Goal: Entertainment & Leisure: Consume media (video, audio)

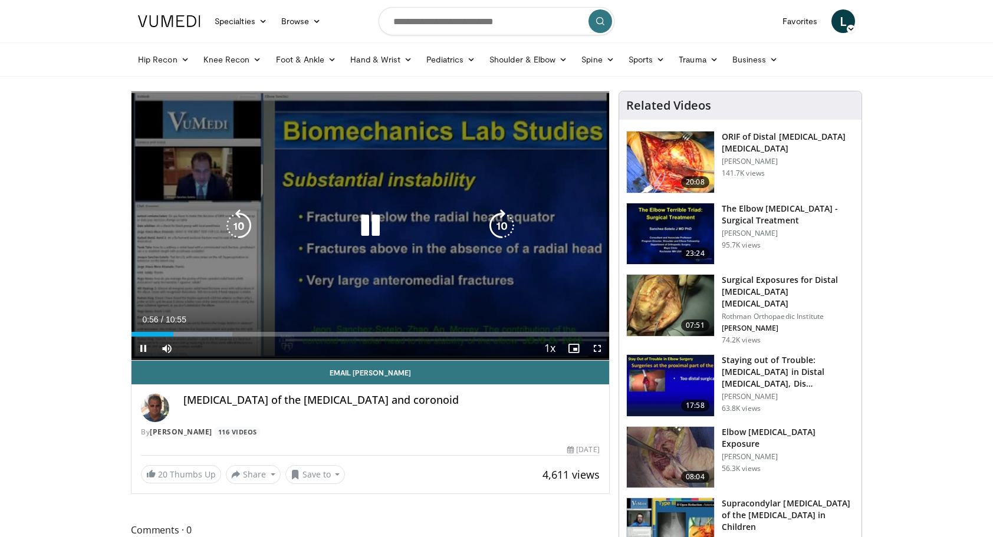
click at [231, 233] on icon "Video Player" at bounding box center [238, 225] width 33 height 33
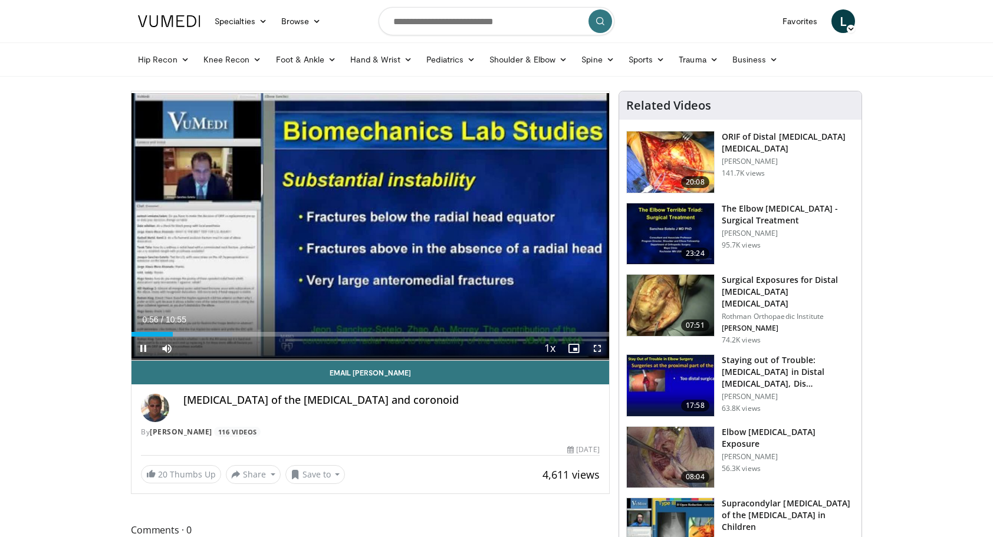
click at [601, 348] on span "Video Player" at bounding box center [597, 349] width 24 height 24
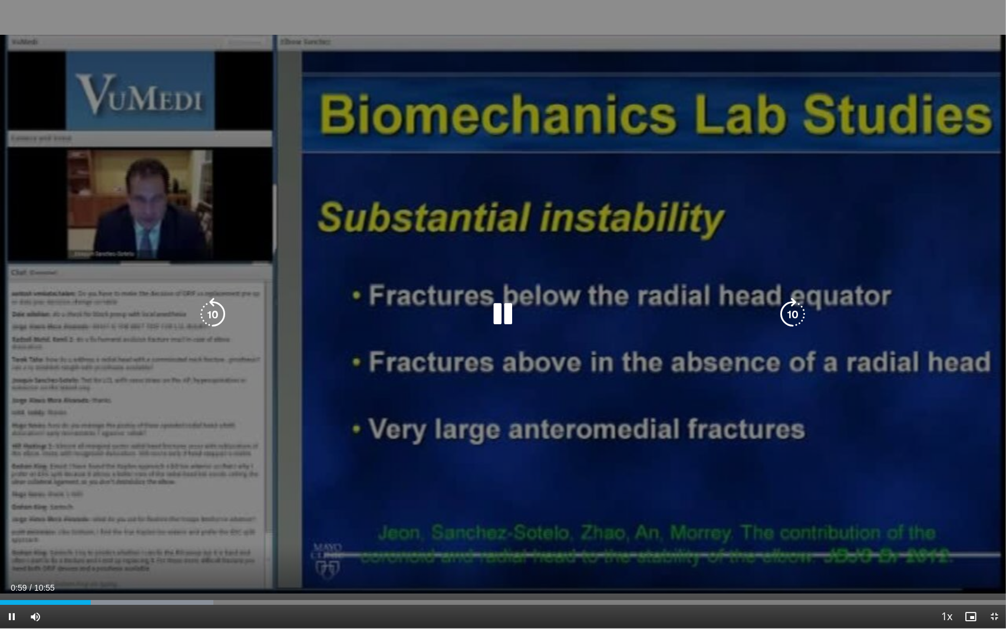
click at [564, 349] on div "10 seconds Tap to unmute" at bounding box center [503, 314] width 1006 height 628
click at [500, 318] on icon "Video Player" at bounding box center [503, 314] width 33 height 33
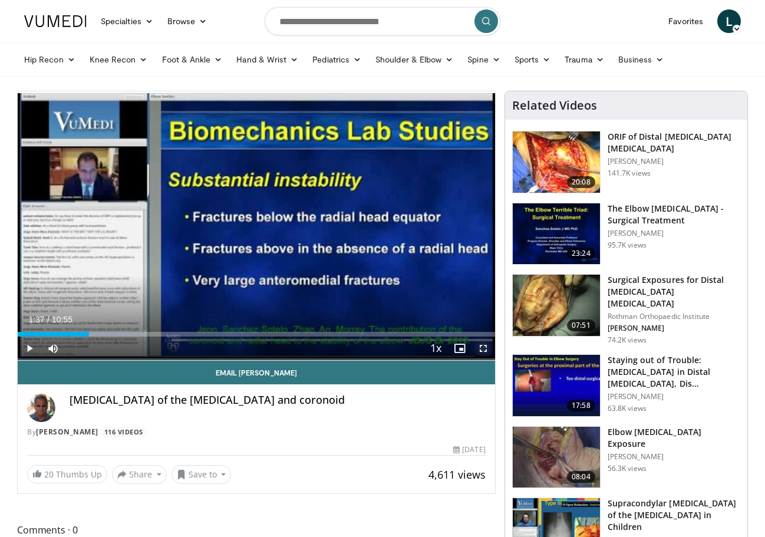
click at [485, 350] on span "Video Player" at bounding box center [484, 349] width 24 height 24
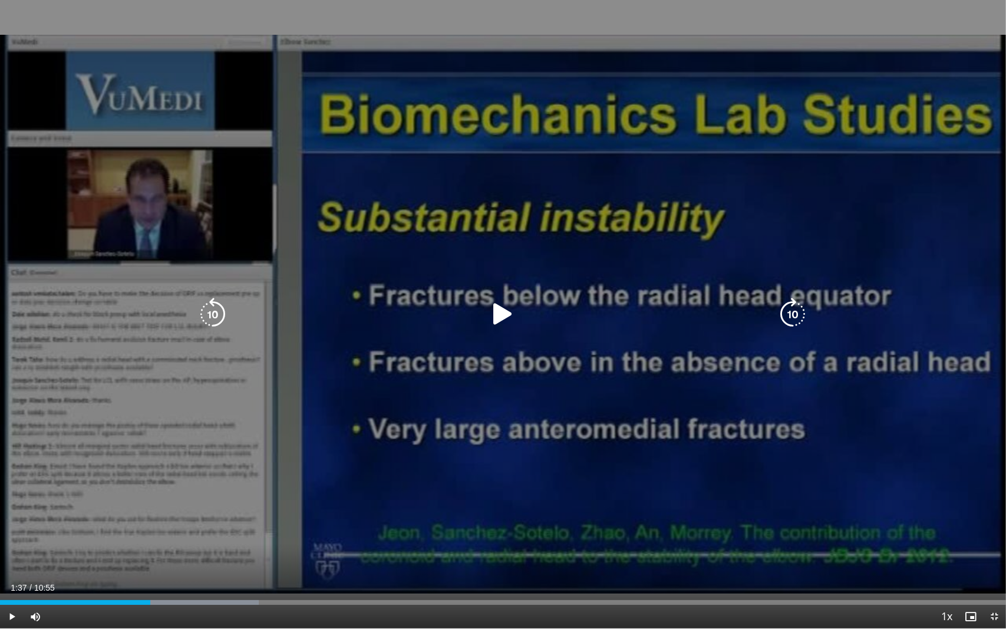
click at [497, 307] on icon "Video Player" at bounding box center [503, 314] width 33 height 33
click at [802, 312] on icon "Video Player" at bounding box center [793, 314] width 33 height 33
click at [744, 322] on div "Video Player" at bounding box center [503, 314] width 604 height 24
click at [505, 305] on icon "Video Player" at bounding box center [503, 314] width 33 height 33
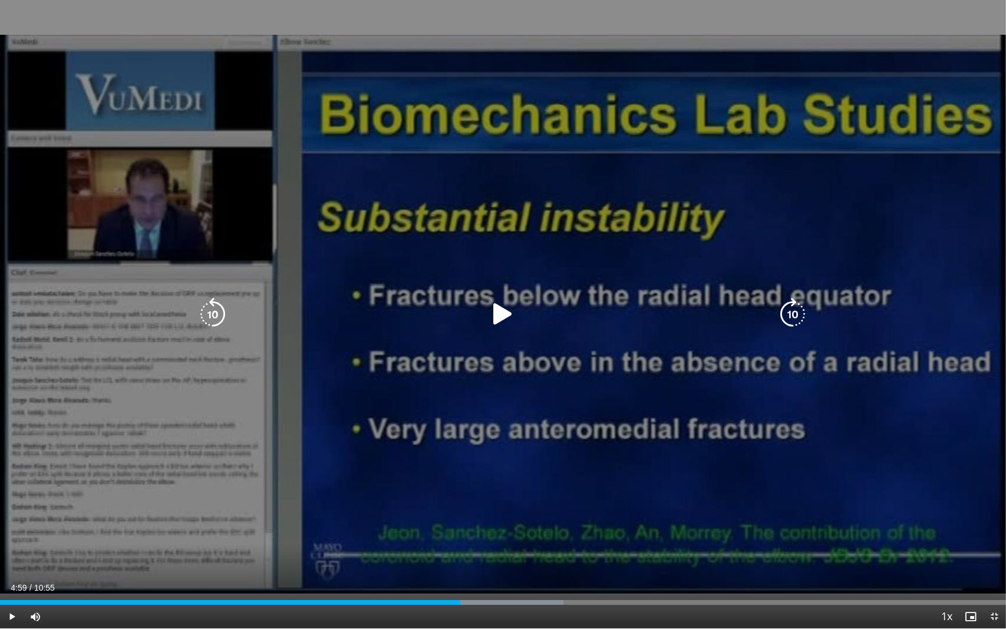
click at [588, 427] on div "10 seconds Tap to unmute" at bounding box center [503, 314] width 1006 height 628
click at [790, 315] on icon "Video Player" at bounding box center [793, 314] width 33 height 33
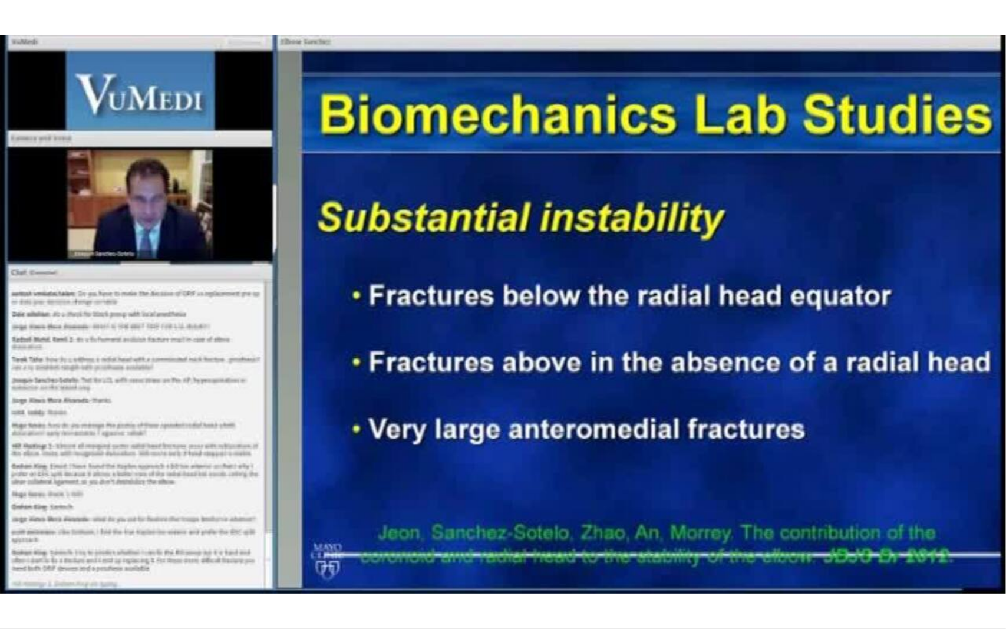
click at [790, 315] on div "30 seconds Tap to unmute" at bounding box center [503, 314] width 1006 height 628
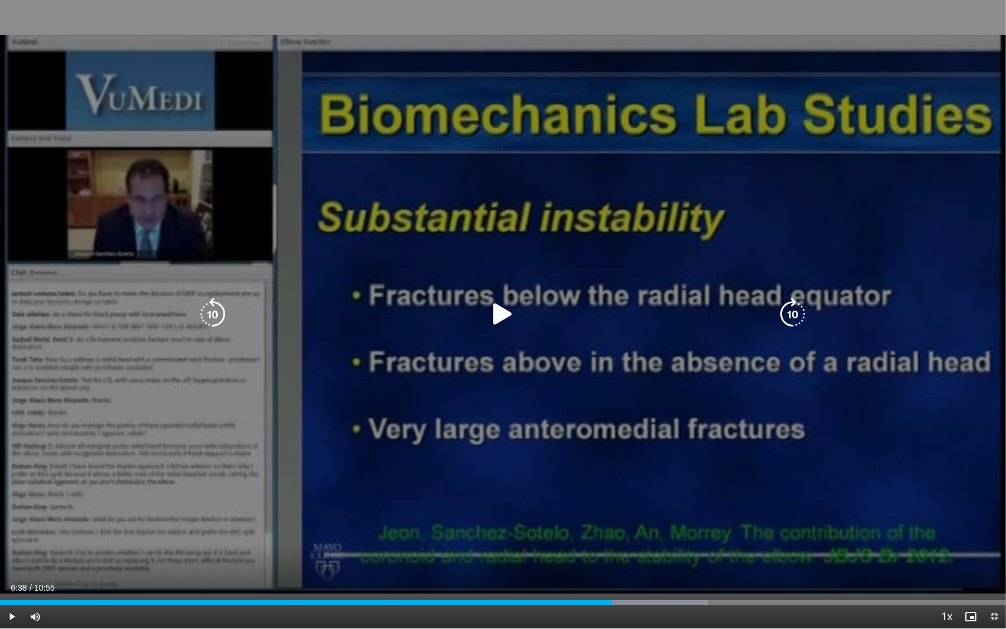
click at [788, 321] on icon "Video Player" at bounding box center [793, 314] width 33 height 33
click at [788, 314] on icon "Video Player" at bounding box center [793, 314] width 33 height 33
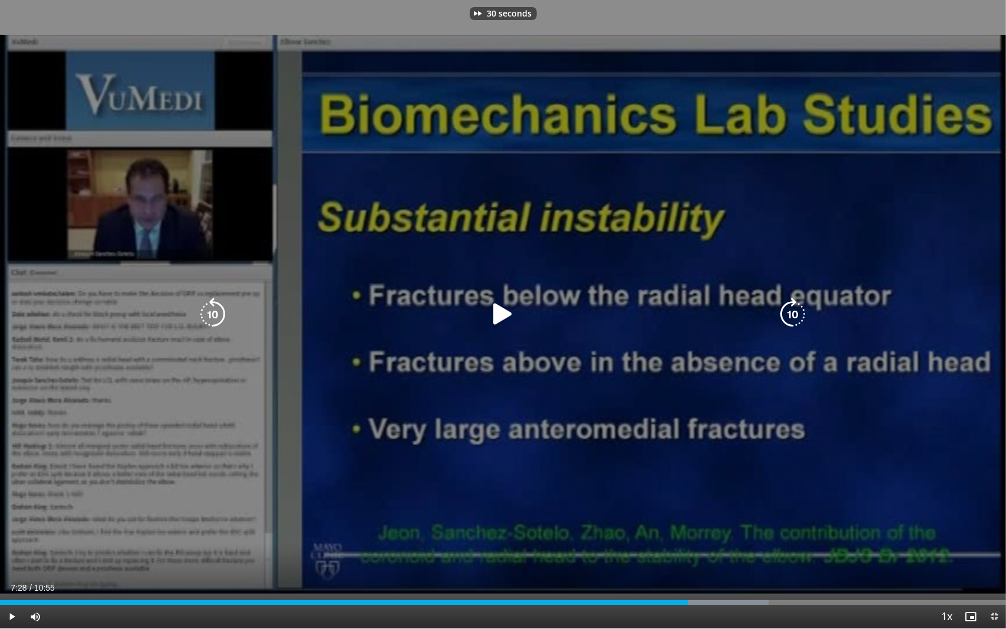
click at [788, 314] on icon "Video Player" at bounding box center [793, 314] width 33 height 33
click at [502, 314] on icon "Video Player" at bounding box center [503, 314] width 33 height 33
click at [522, 238] on div "10 seconds Tap to unmute" at bounding box center [503, 314] width 1006 height 628
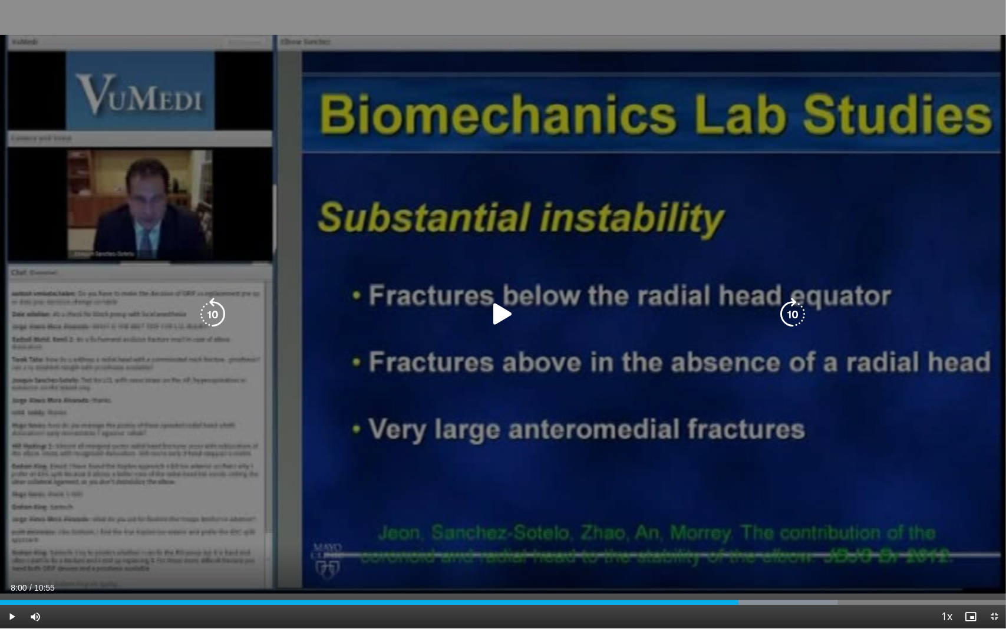
click at [502, 314] on icon "Video Player" at bounding box center [503, 314] width 33 height 33
click at [790, 306] on icon "Video Player" at bounding box center [793, 314] width 33 height 33
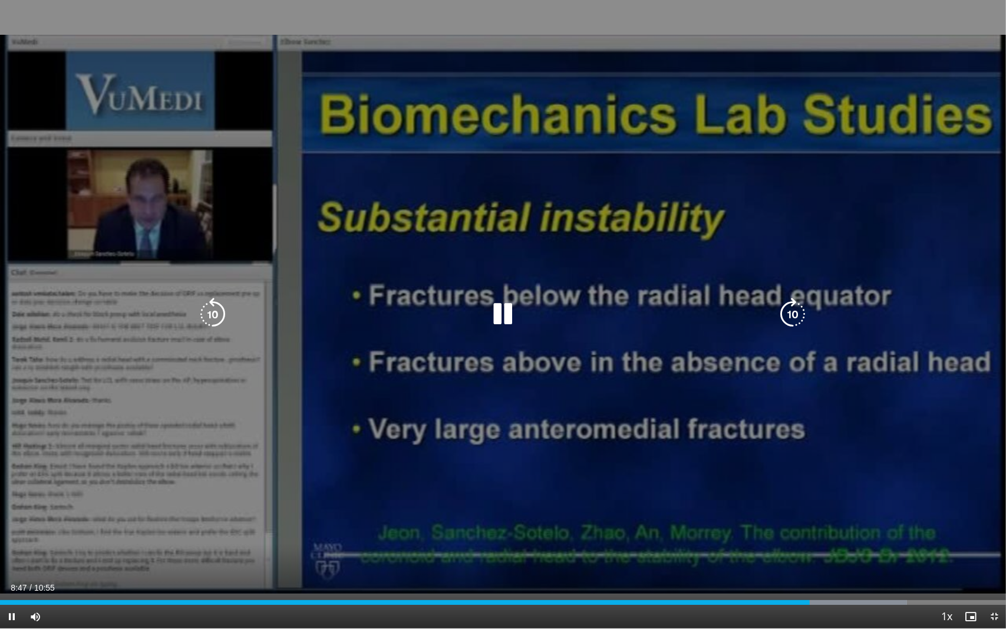
click at [790, 306] on icon "Video Player" at bounding box center [793, 314] width 33 height 33
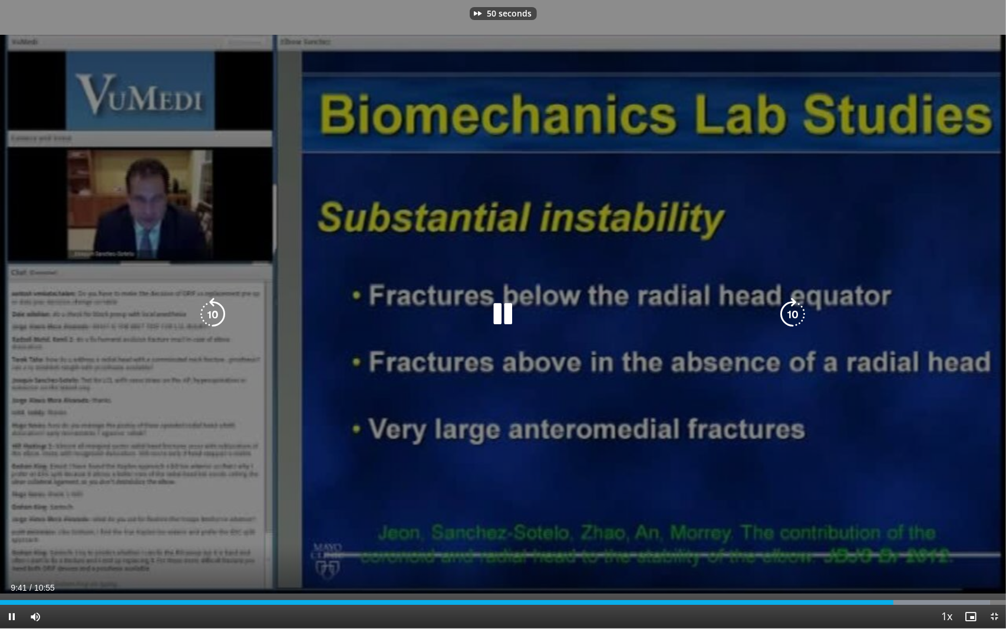
click at [790, 306] on icon "Video Player" at bounding box center [793, 314] width 33 height 33
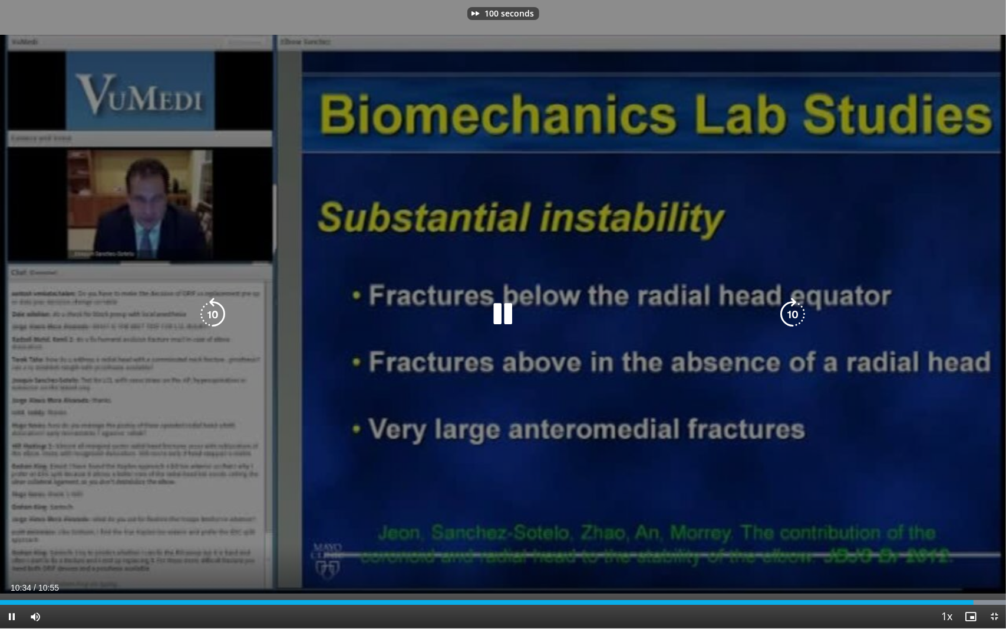
click at [790, 306] on icon "Video Player" at bounding box center [793, 314] width 33 height 33
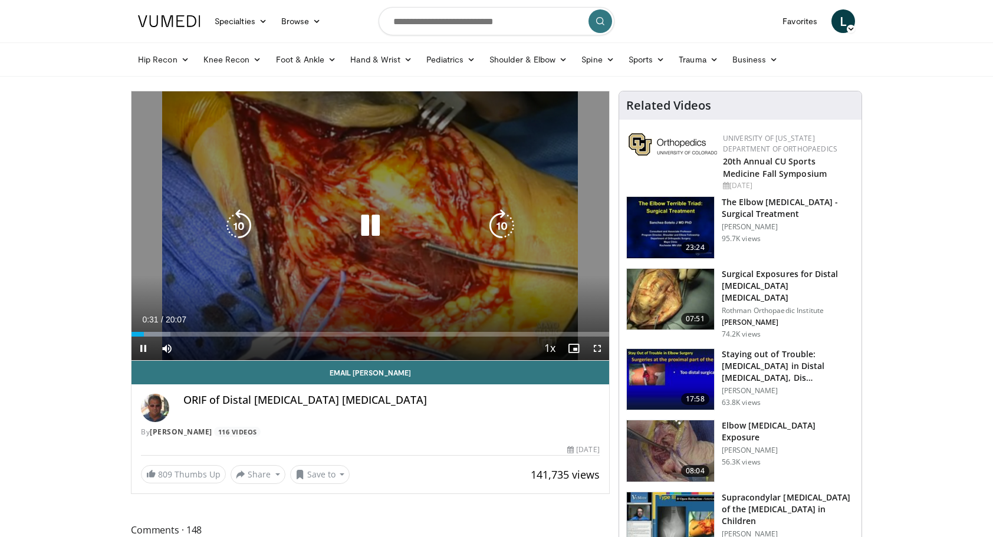
click at [371, 225] on icon "Video Player" at bounding box center [370, 225] width 33 height 33
